Goal: Task Accomplishment & Management: Manage account settings

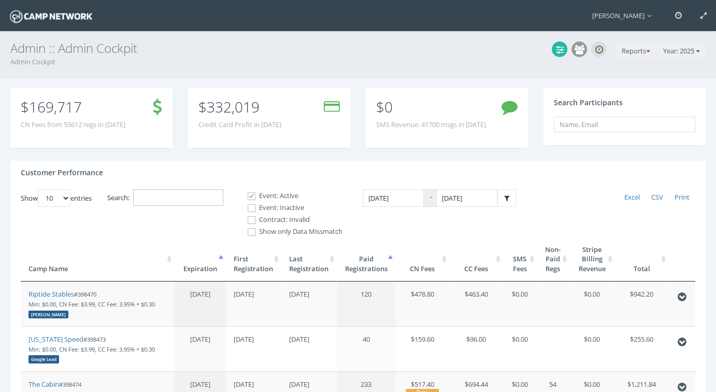
click at [165, 195] on input "Search:" at bounding box center [178, 197] width 90 height 17
paste input "Sandlot Westerville"
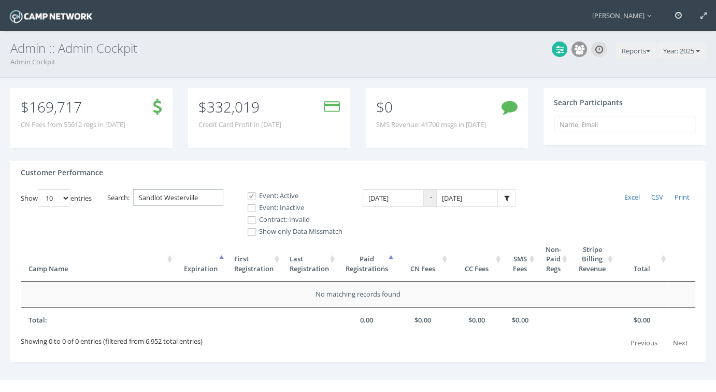
type input "Sandlot Westerville"
click at [271, 206] on label "Event: Inactive" at bounding box center [291, 208] width 104 height 10
click at [251, 206] on input "Event: Inactive" at bounding box center [246, 208] width 10 height 10
checkbox input "true"
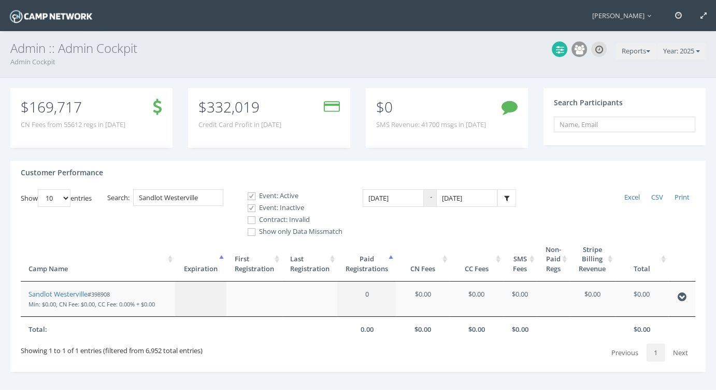
click at [275, 218] on label "Contract: Invalid" at bounding box center [291, 219] width 104 height 10
click at [251, 218] on input "Contract: Invalid" at bounding box center [246, 220] width 10 height 10
checkbox input "true"
click at [684, 297] on icon at bounding box center [682, 297] width 9 height 10
click at [45, 292] on link "Sandlot Westerville" at bounding box center [57, 293] width 59 height 9
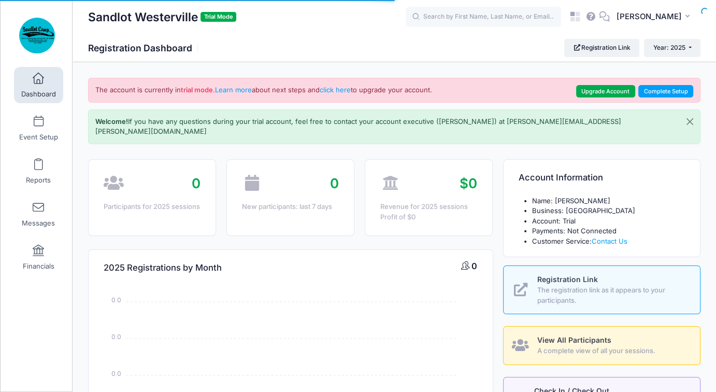
select select
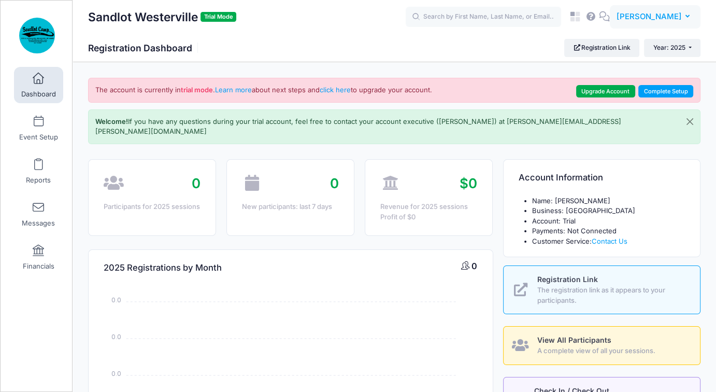
click at [671, 15] on span "Gabriel Jenik" at bounding box center [648, 16] width 65 height 11
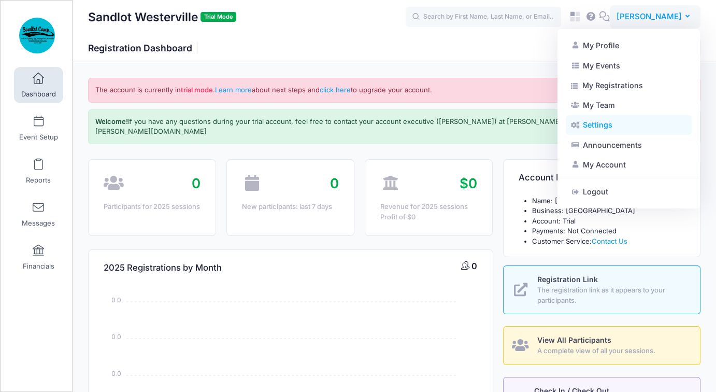
click at [609, 127] on link "Settings" at bounding box center [629, 125] width 126 height 20
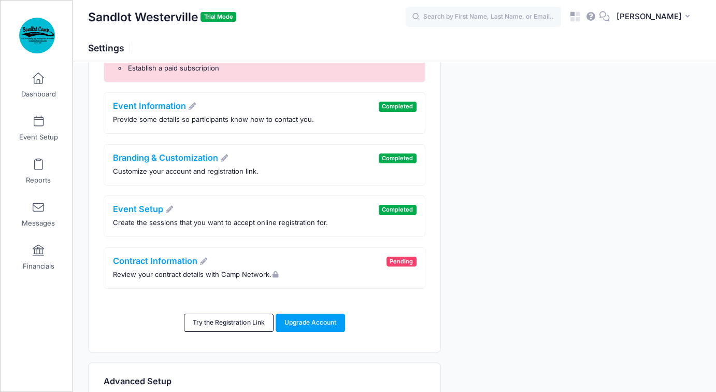
scroll to position [207, 0]
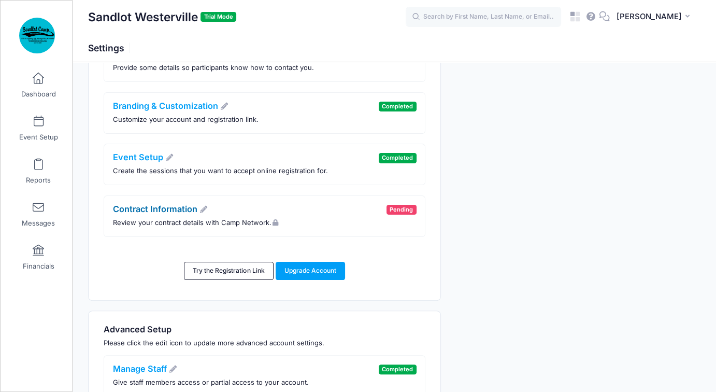
click at [160, 206] on link "Contract Information" at bounding box center [160, 209] width 95 height 10
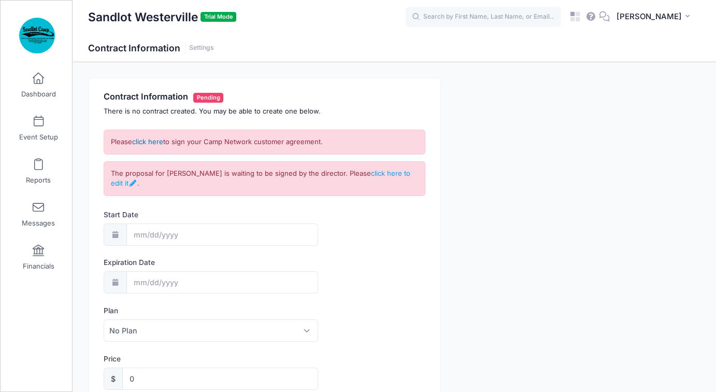
click at [148, 141] on link "click here" at bounding box center [147, 141] width 31 height 8
click at [401, 172] on link "click here to edit it" at bounding box center [260, 178] width 299 height 19
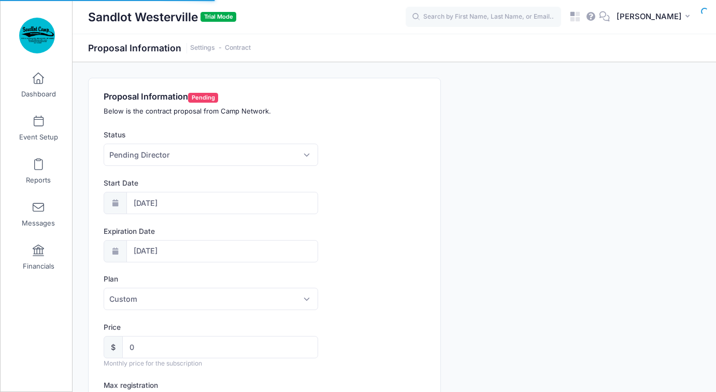
select select "0"
